Goal: Task Accomplishment & Management: Use online tool/utility

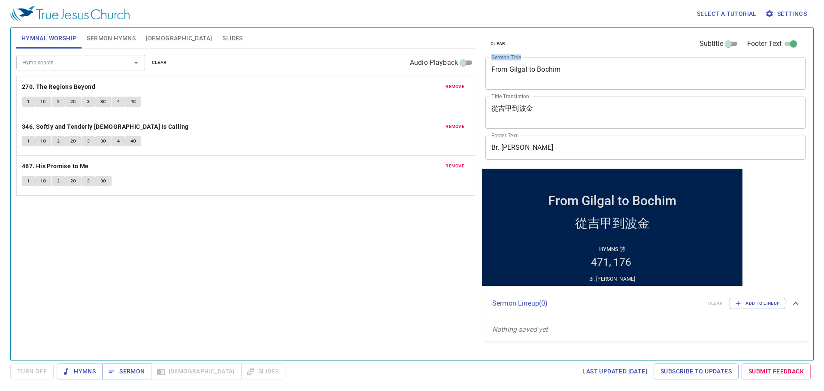
drag, startPoint x: 563, startPoint y: 63, endPoint x: 481, endPoint y: 66, distance: 81.6
click at [482, 66] on div "clear Subtitle Footer Text Sermon Title From Gilgal to Bochim x Sermon Title Ti…" at bounding box center [645, 98] width 326 height 141
click at [487, 66] on div "From Gilgal to Bochim x Sermon Title" at bounding box center [645, 73] width 320 height 32
drag, startPoint x: 489, startPoint y: 67, endPoint x: 579, endPoint y: 73, distance: 90.3
click at [579, 73] on div "From Gilgal to Bochim x Sermon Title" at bounding box center [645, 73] width 320 height 32
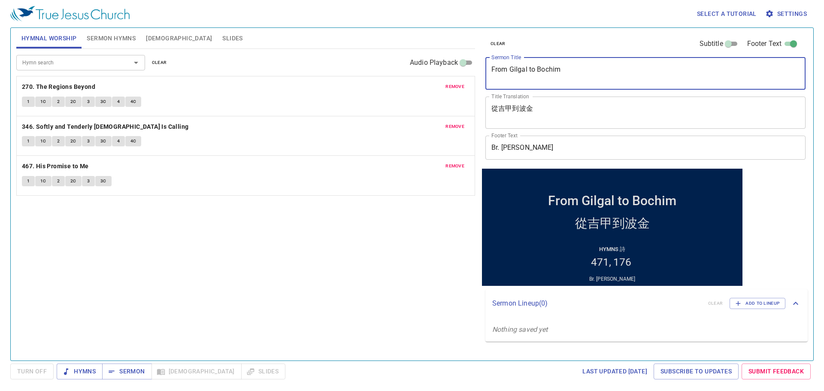
click at [579, 73] on textarea "From Gilgal to Bochim" at bounding box center [645, 73] width 308 height 16
type textarea "F"
paste textarea "To Know the Only True [DEMOGRAPHIC_DATA]"
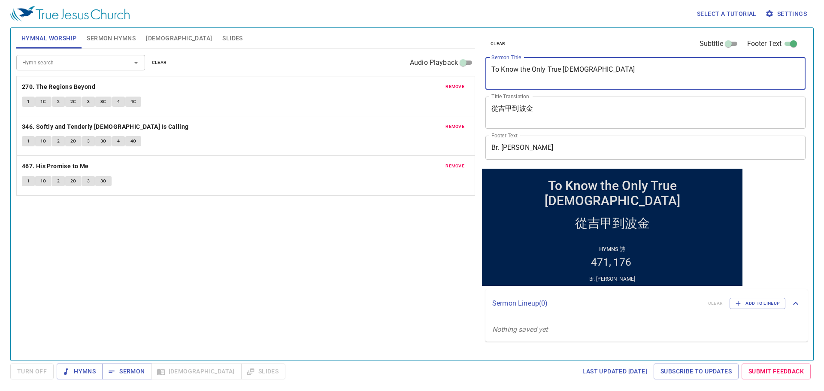
type textarea "To Know the Only True [DEMOGRAPHIC_DATA]"
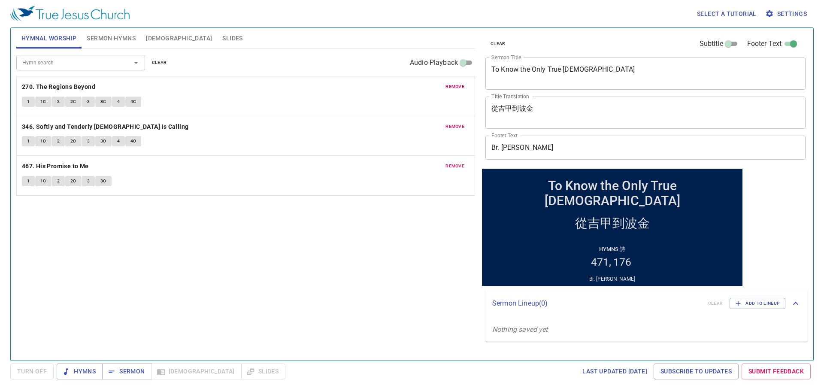
drag, startPoint x: 536, startPoint y: 103, endPoint x: 490, endPoint y: 110, distance: 46.8
click at [490, 110] on div "從吉甲到波金 x Title Translation" at bounding box center [645, 113] width 320 height 32
drag, startPoint x: 490, startPoint y: 110, endPoint x: 558, endPoint y: 110, distance: 68.2
click at [558, 110] on div "從吉甲到波金 x Title Translation" at bounding box center [645, 113] width 320 height 32
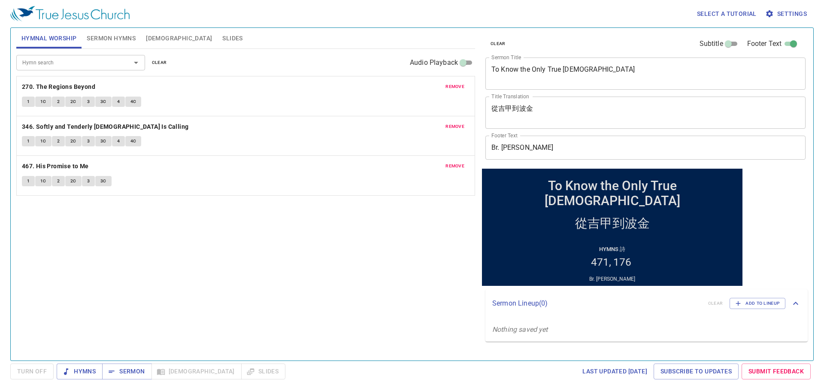
click at [559, 110] on textarea "從吉甲到波金" at bounding box center [645, 112] width 308 height 16
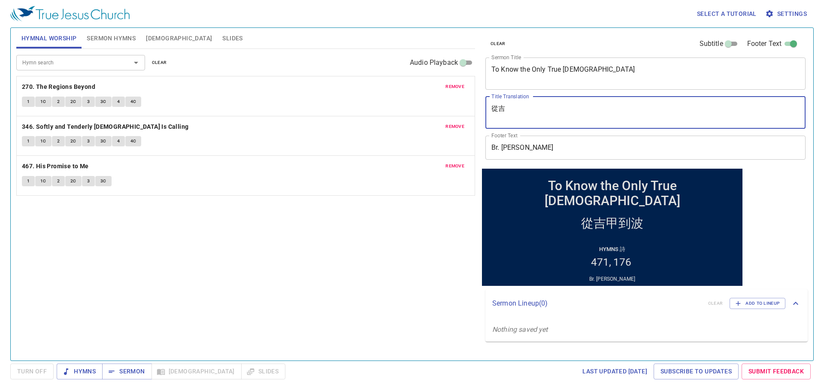
type textarea "從"
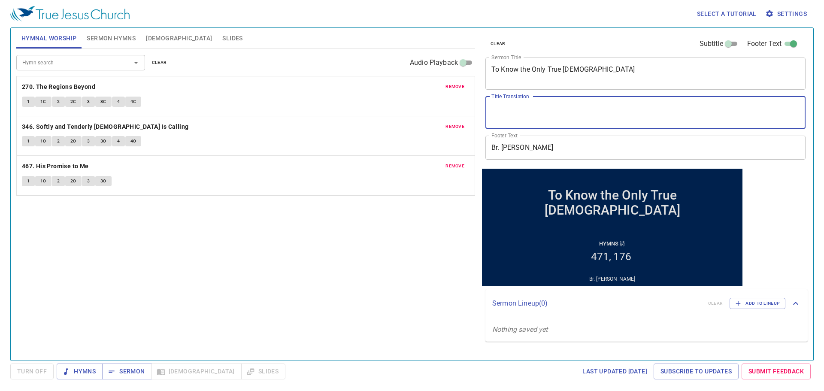
paste textarea "認識獨一的真神"
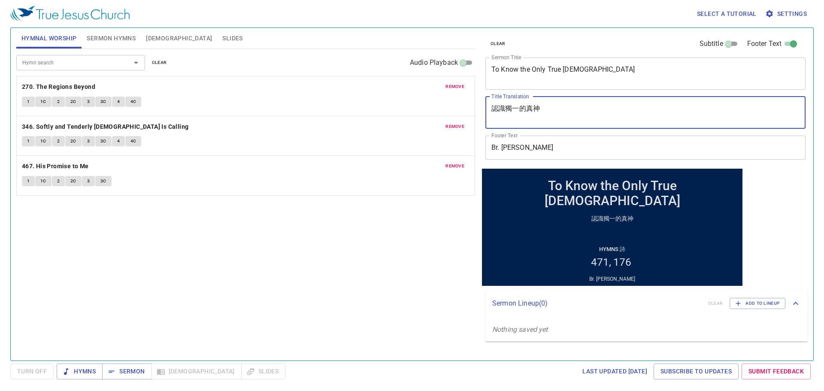
type textarea "認識獨一的真神"
click at [588, 142] on input "Br. Paul Lai" at bounding box center [645, 148] width 320 height 24
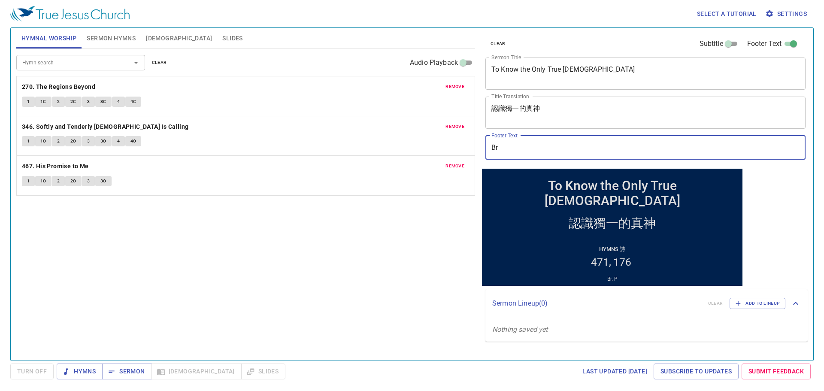
type input "B"
type input "D"
type input "A"
type input "b"
type input "Dn. [PERSON_NAME]"
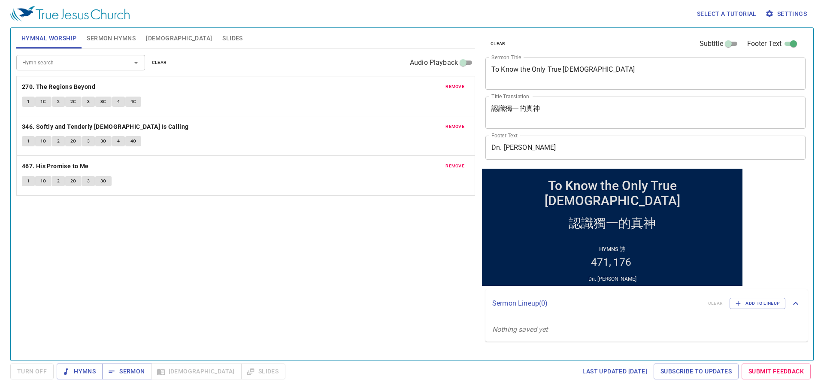
click at [315, 223] on div "Hymn search Hymn search clear Audio Playback remove 270. The Regions Beyond 1 1…" at bounding box center [245, 201] width 459 height 304
click at [118, 39] on span "Sermon Hymns" at bounding box center [111, 38] width 49 height 11
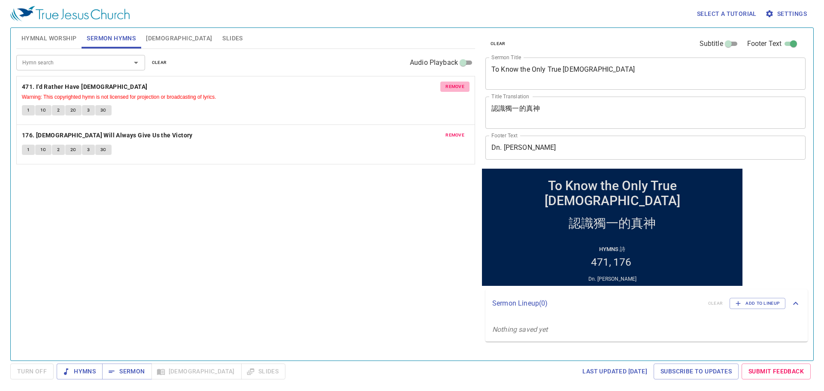
click at [458, 89] on span "remove" at bounding box center [454, 87] width 19 height 8
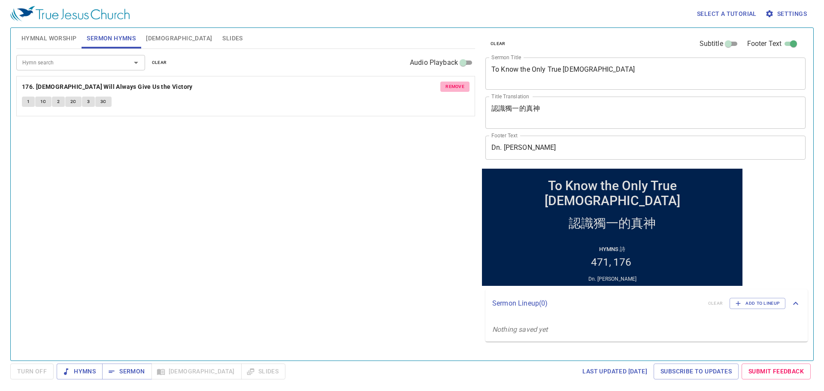
click at [458, 89] on span "remove" at bounding box center [454, 87] width 19 height 8
click at [458, 89] on div "Hymn search Hymn search clear Audio Playback remove 176. God Will Always Give U…" at bounding box center [245, 201] width 459 height 304
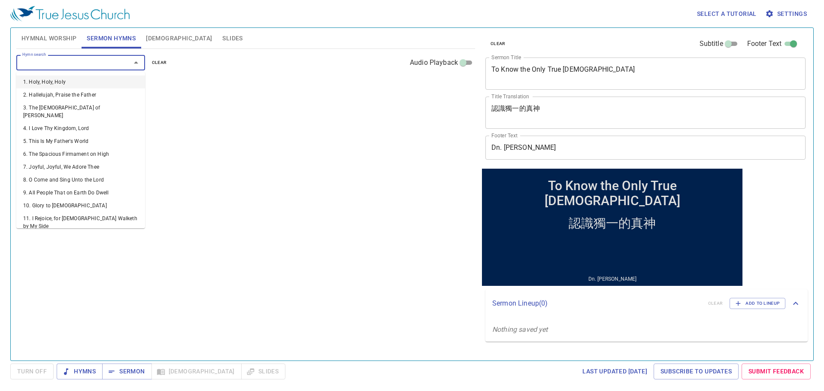
click at [93, 61] on input "Hymn search" at bounding box center [68, 62] width 98 height 10
type input "1"
type input "240"
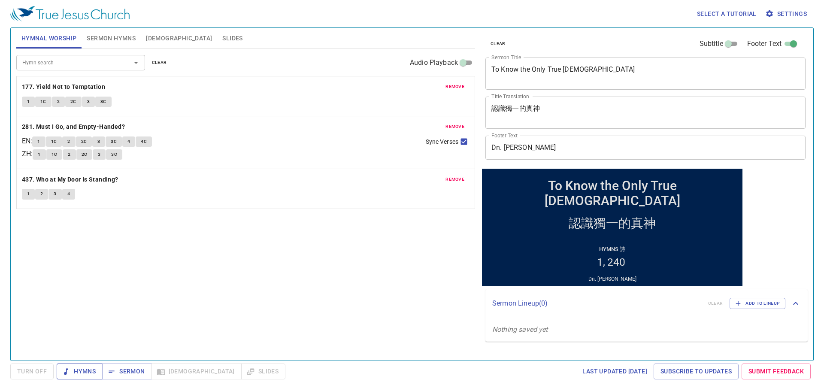
click at [84, 369] on span "Hymns" at bounding box center [80, 371] width 32 height 11
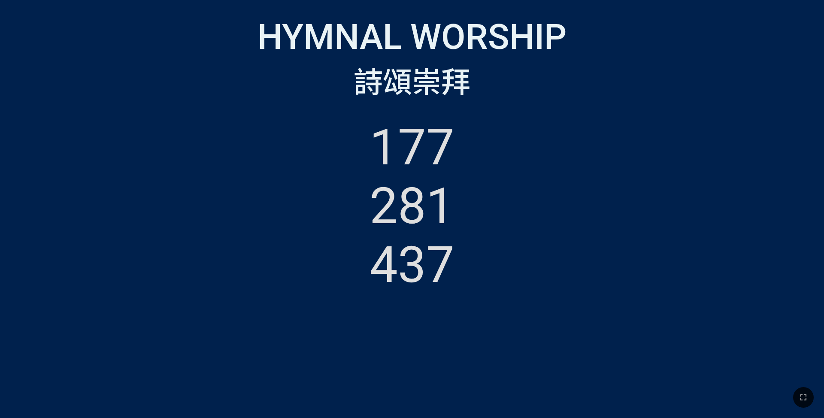
click at [802, 393] on icon "button" at bounding box center [803, 397] width 10 height 10
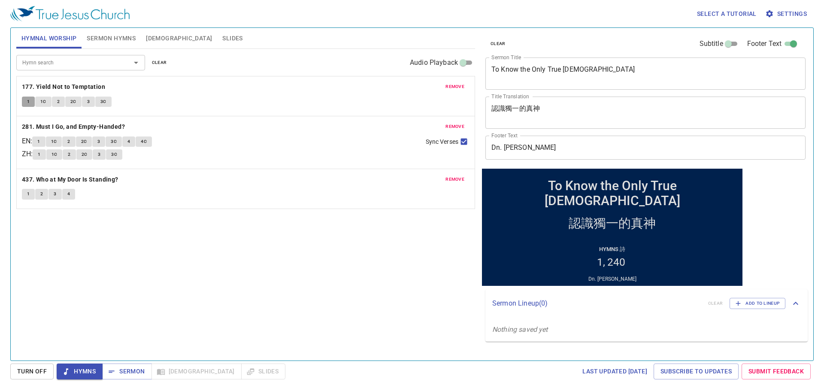
click at [25, 103] on button "1" at bounding box center [28, 102] width 13 height 10
click at [169, 268] on div "Hymn search Hymn search clear Audio Playback remove 177. Yield Not to Temptatio…" at bounding box center [245, 201] width 459 height 304
click at [78, 277] on div "Hymn search Hymn search clear Audio Playback remove 177. Yield Not to Temptatio…" at bounding box center [245, 201] width 459 height 304
click at [51, 287] on div "Hymn search Hymn search clear Audio Playback remove 177. Yield Not to Temptatio…" at bounding box center [245, 201] width 459 height 304
click at [393, 286] on div "Hymn search Hymn search clear Audio Playback remove 177. Yield Not to Temptatio…" at bounding box center [245, 201] width 459 height 304
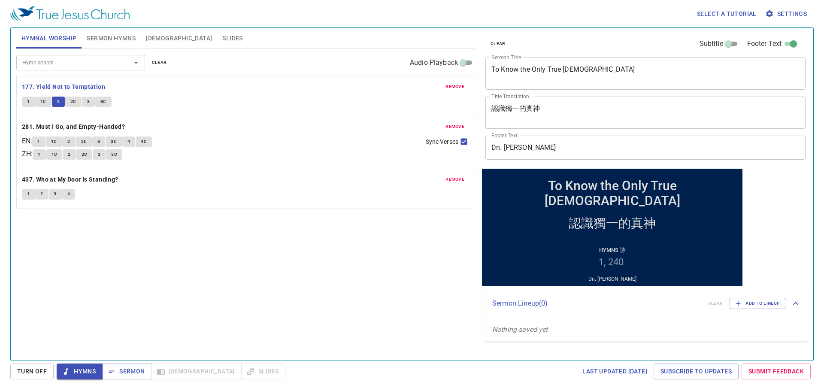
click at [84, 249] on div "Hymn search Hymn search clear Audio Playback remove 177. Yield Not to Temptatio…" at bounding box center [245, 201] width 459 height 304
click at [54, 294] on div "Hymn search Hymn search clear Audio Playback remove 177. Yield Not to Temptatio…" at bounding box center [245, 201] width 459 height 304
click at [79, 270] on div "Hymn search Hymn search clear Audio Playback remove 177. Yield Not to Temptatio…" at bounding box center [245, 201] width 459 height 304
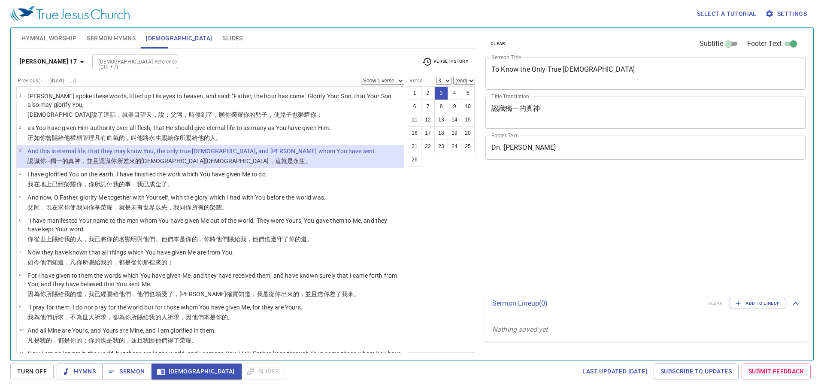
select select "3"
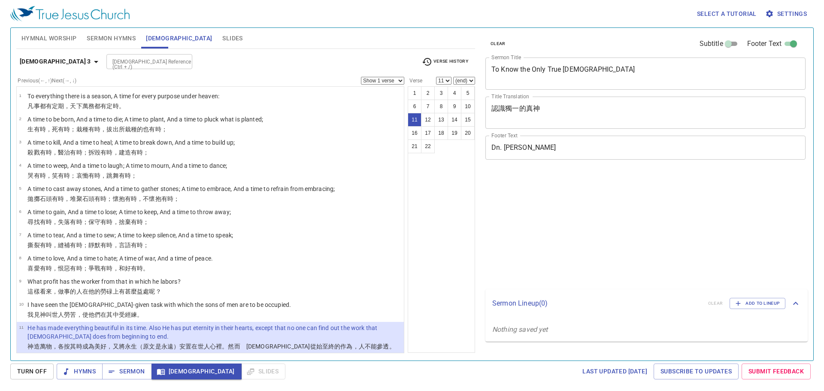
select select "11"
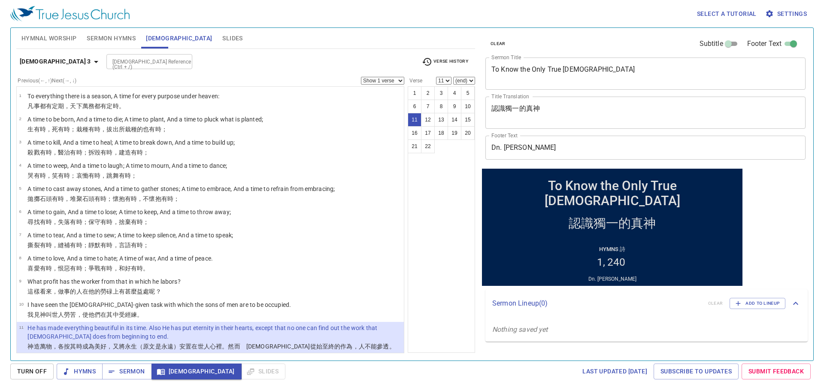
scroll to position [118, 0]
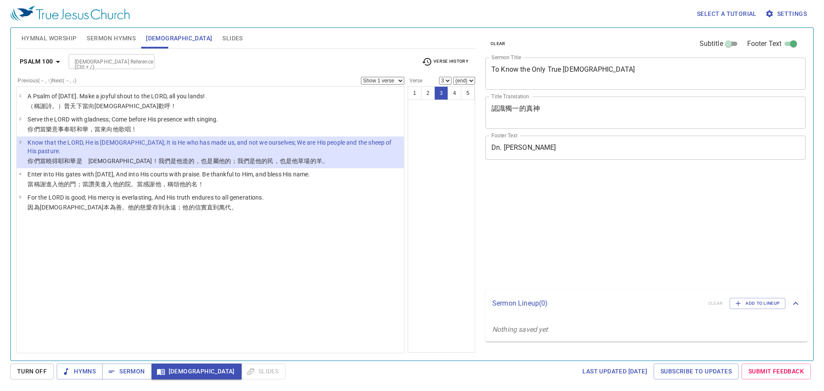
select select "3"
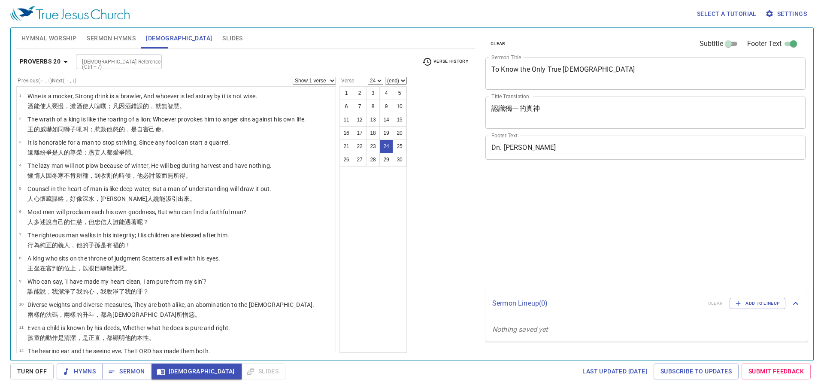
select select "24"
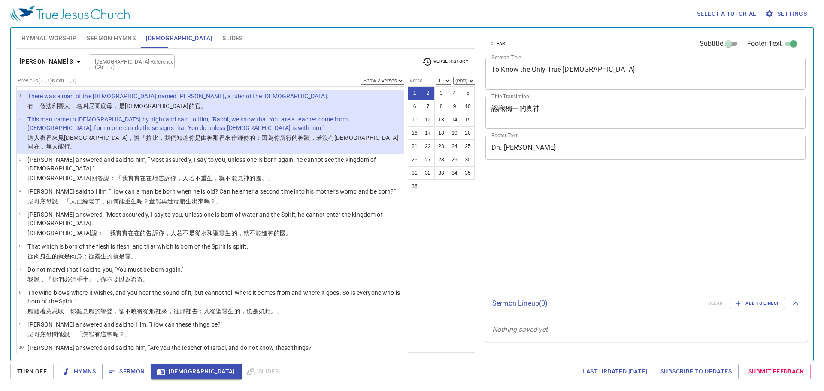
select select "2"
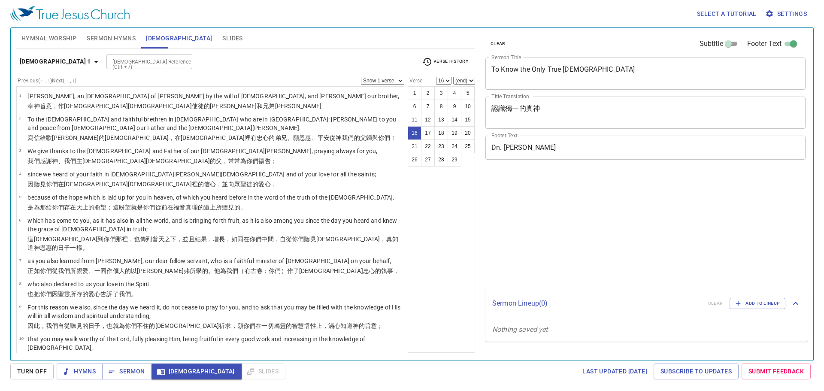
select select "16"
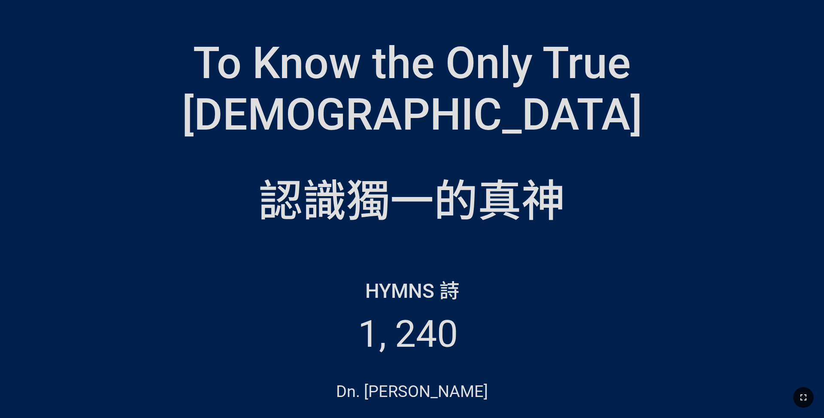
click at [799, 393] on icon "button" at bounding box center [803, 397] width 10 height 10
